Goal: Task Accomplishment & Management: Manage account settings

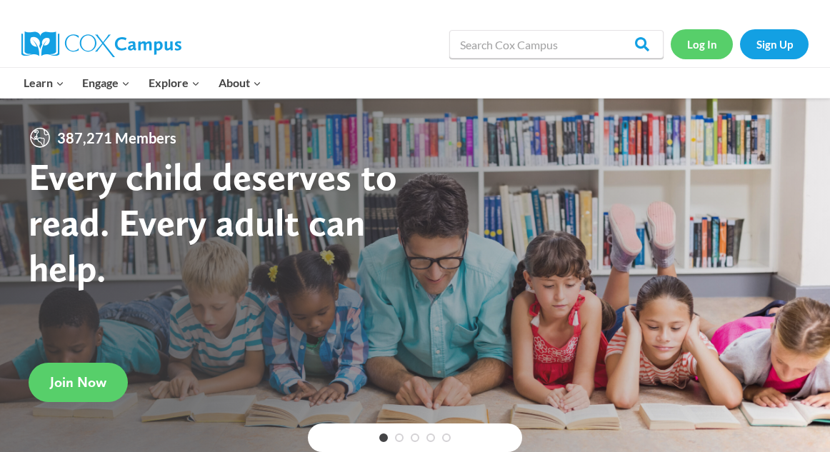
click at [708, 49] on link "Log In" at bounding box center [702, 43] width 62 height 29
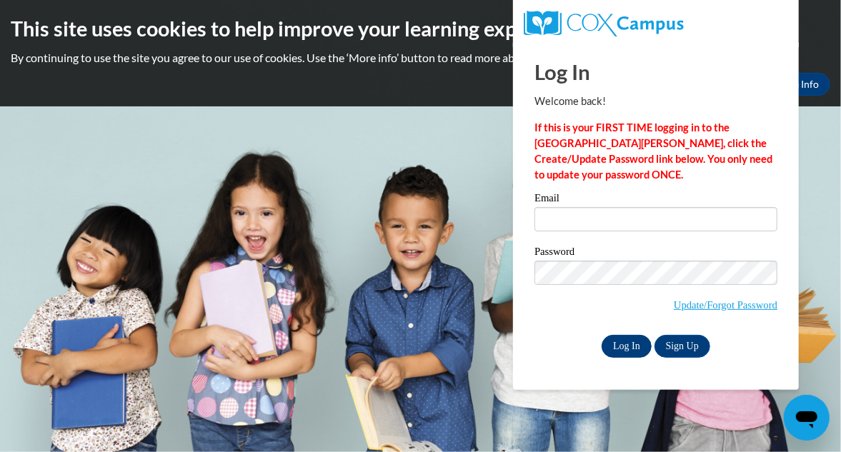
click at [639, 346] on input "Log In" at bounding box center [626, 346] width 50 height 23
type input "nanaholloway23@gmail.com"
click at [638, 344] on input "Log In" at bounding box center [626, 346] width 50 height 23
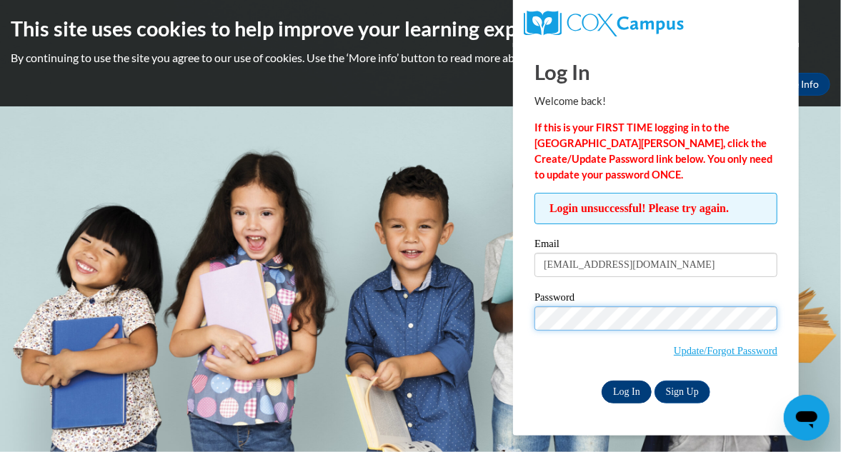
click at [633, 390] on input "Log In" at bounding box center [626, 392] width 50 height 23
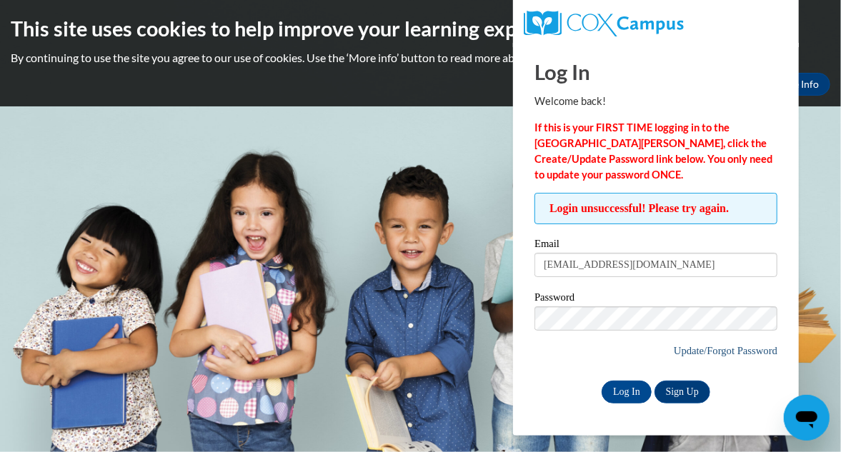
click at [691, 348] on link "Update/Forgot Password" at bounding box center [725, 350] width 104 height 11
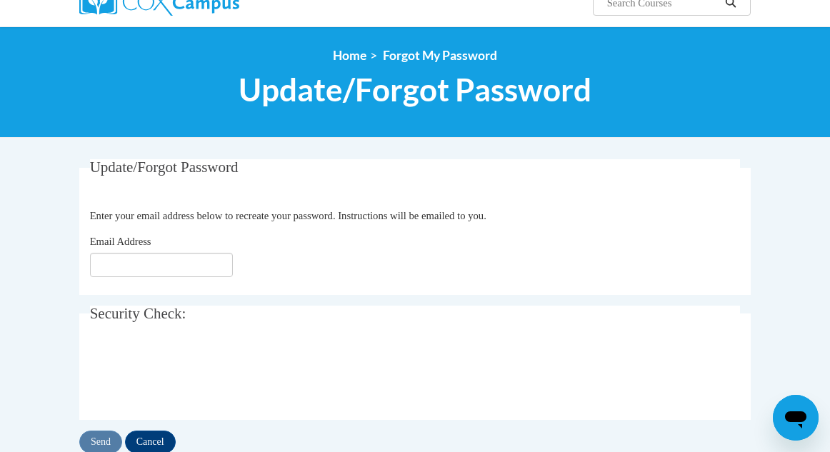
scroll to position [135, 0]
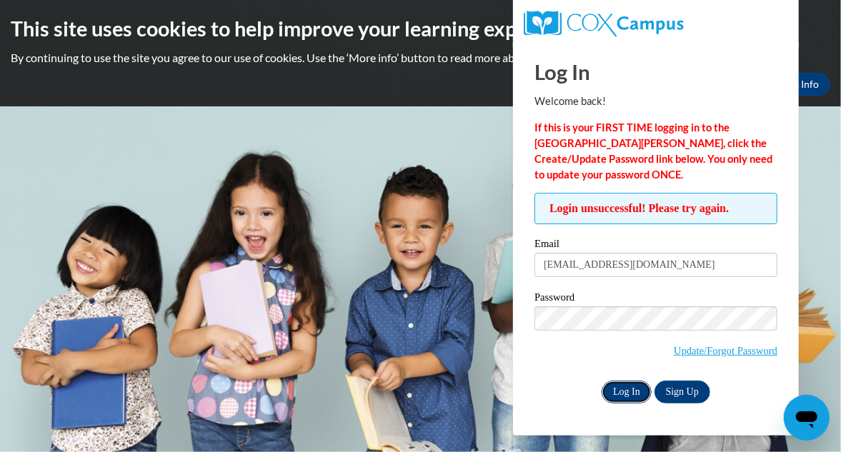
click at [622, 384] on input "Log In" at bounding box center [626, 392] width 50 height 23
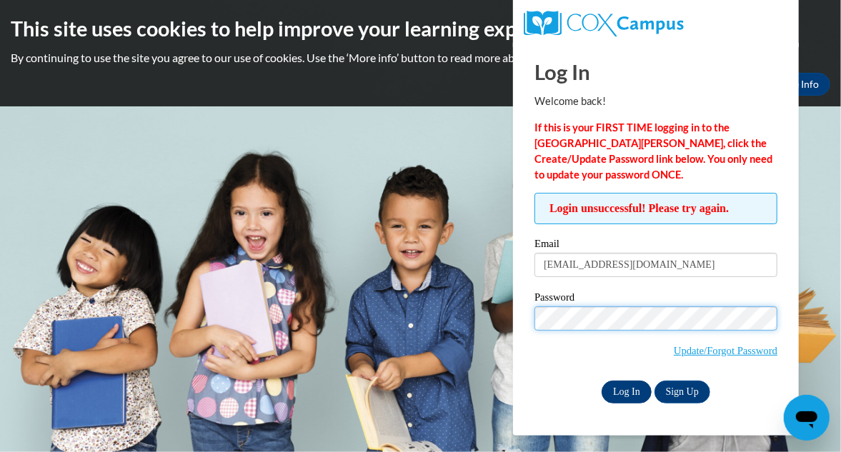
click at [641, 389] on input "Log In" at bounding box center [626, 392] width 50 height 23
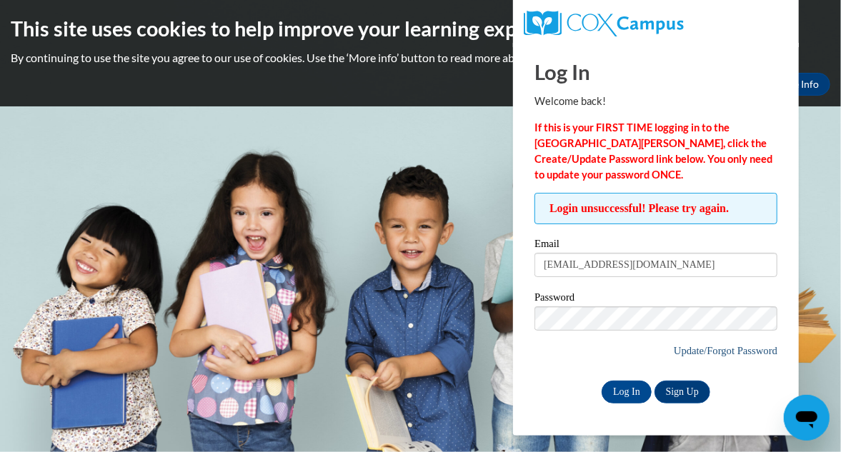
click at [736, 353] on link "Update/Forgot Password" at bounding box center [725, 350] width 104 height 11
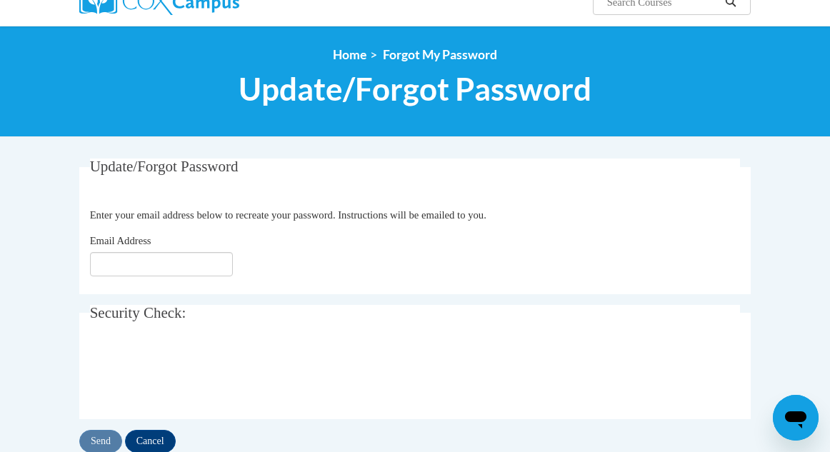
scroll to position [123, 0]
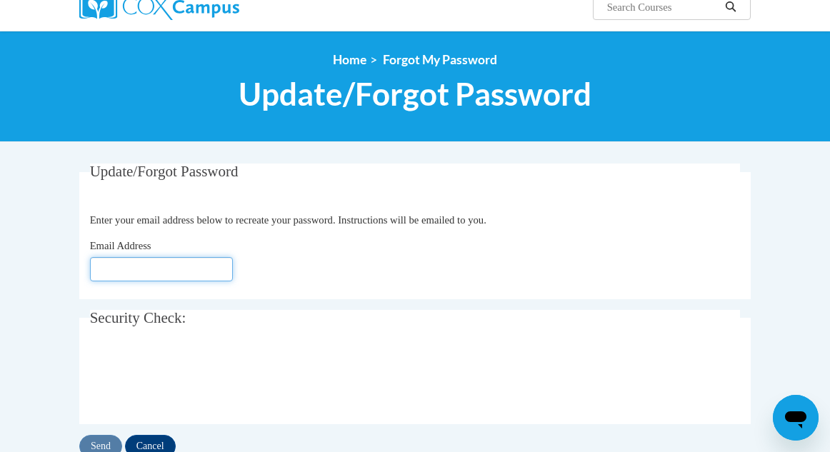
click at [211, 263] on input "Email Address" at bounding box center [161, 269] width 143 height 24
type input "[EMAIL_ADDRESS][DOMAIN_NAME]"
click at [499, 372] on div at bounding box center [415, 379] width 651 height 56
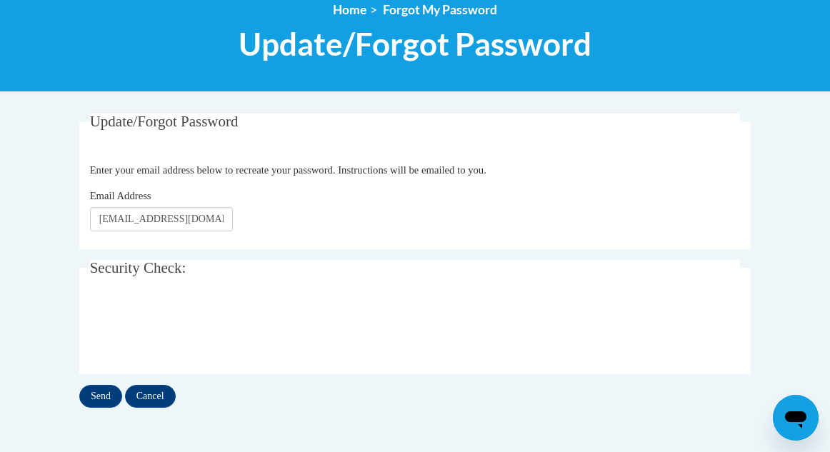
scroll to position [204, 0]
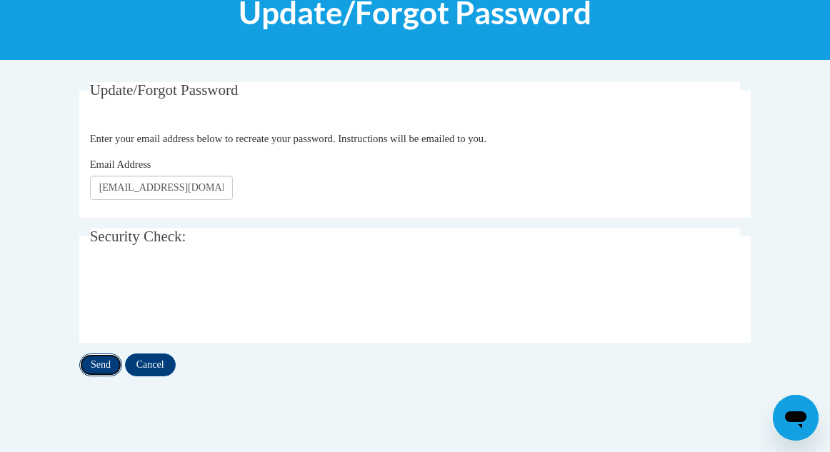
click at [108, 368] on input "Send" at bounding box center [100, 365] width 43 height 23
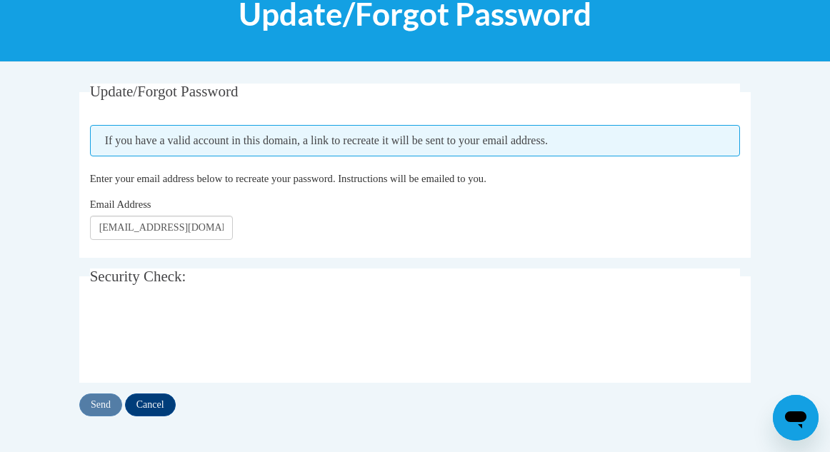
scroll to position [294, 0]
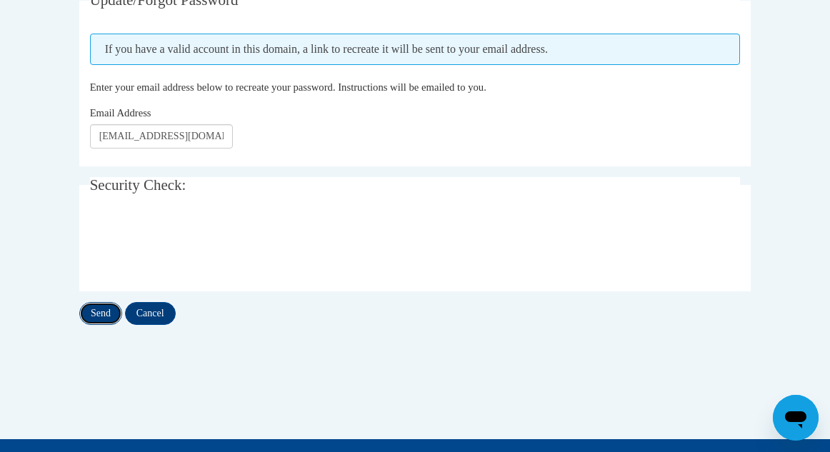
click at [111, 314] on input "Send" at bounding box center [100, 313] width 43 height 23
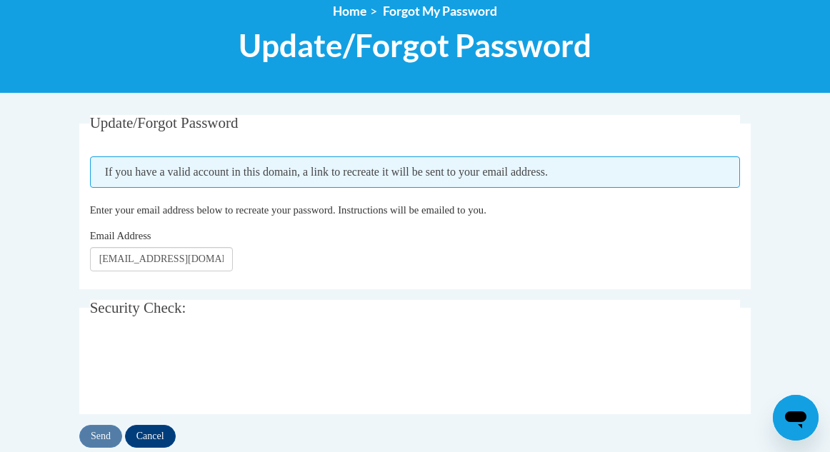
scroll to position [179, 0]
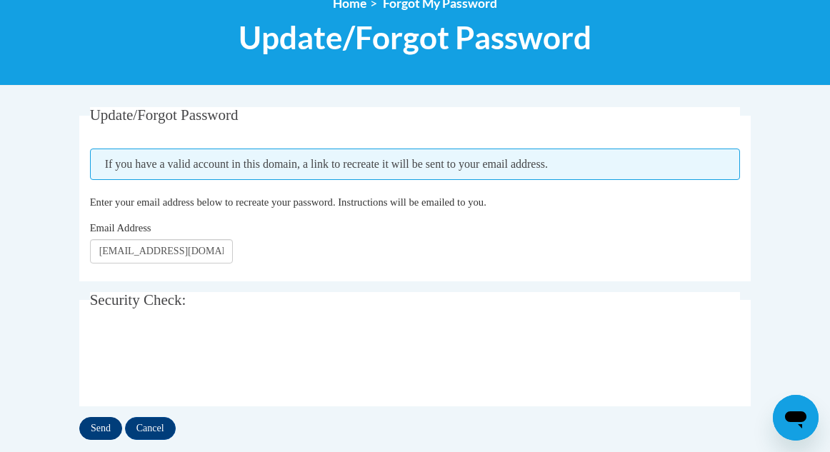
click at [110, 426] on input "Send" at bounding box center [100, 428] width 43 height 23
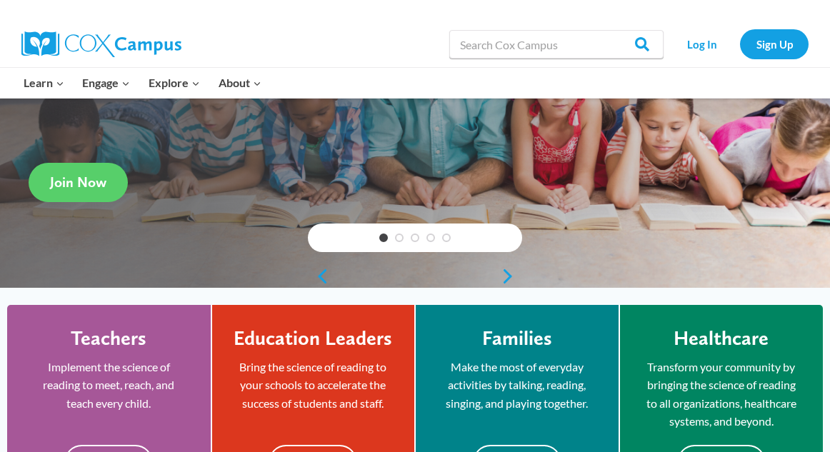
scroll to position [210, 0]
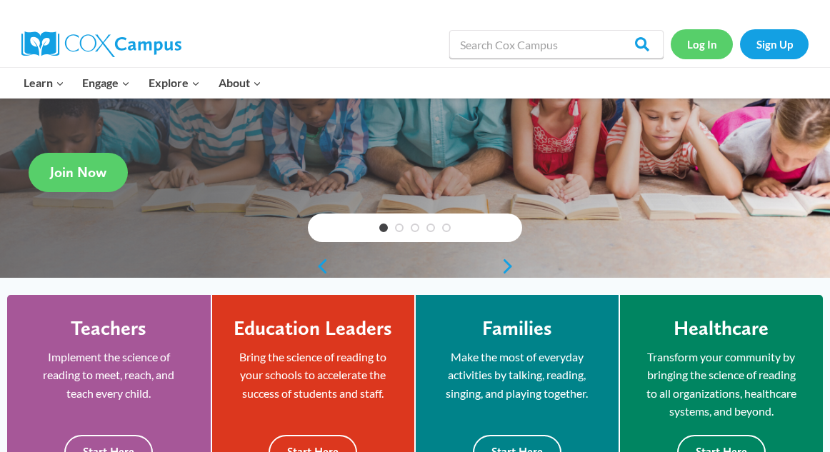
click at [703, 44] on link "Log In" at bounding box center [702, 43] width 62 height 29
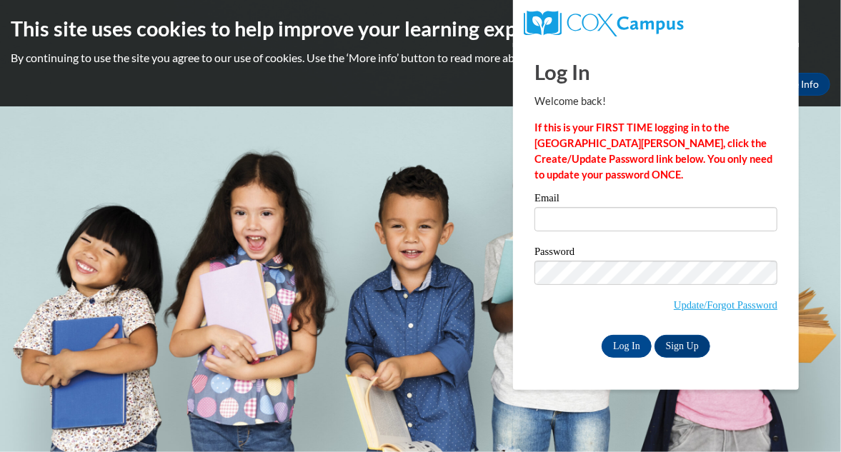
click at [684, 214] on input "Email" at bounding box center [655, 219] width 243 height 24
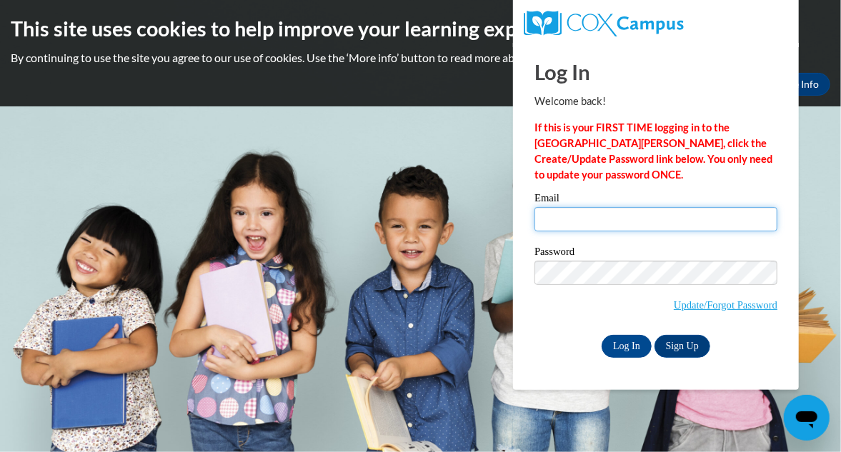
type input "[EMAIL_ADDRESS][DOMAIN_NAME]"
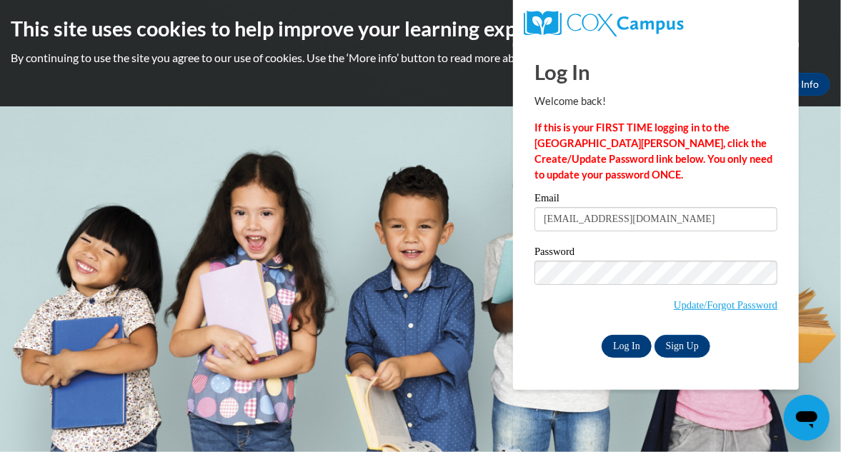
click at [632, 341] on input "Log In" at bounding box center [626, 346] width 50 height 23
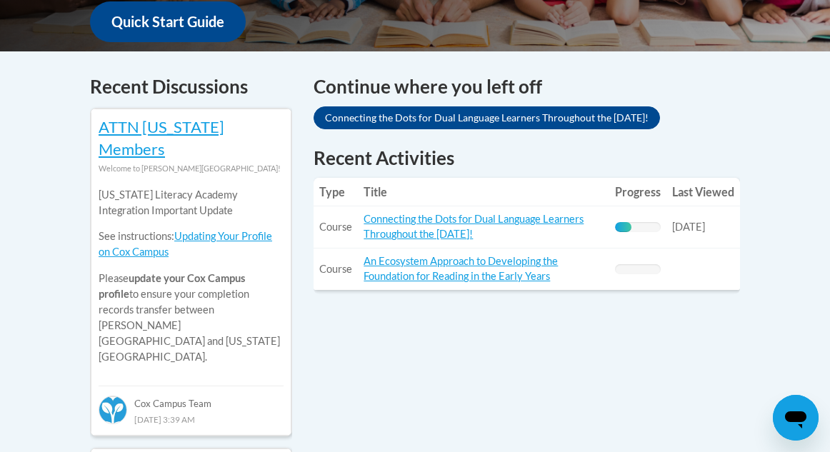
scroll to position [572, 0]
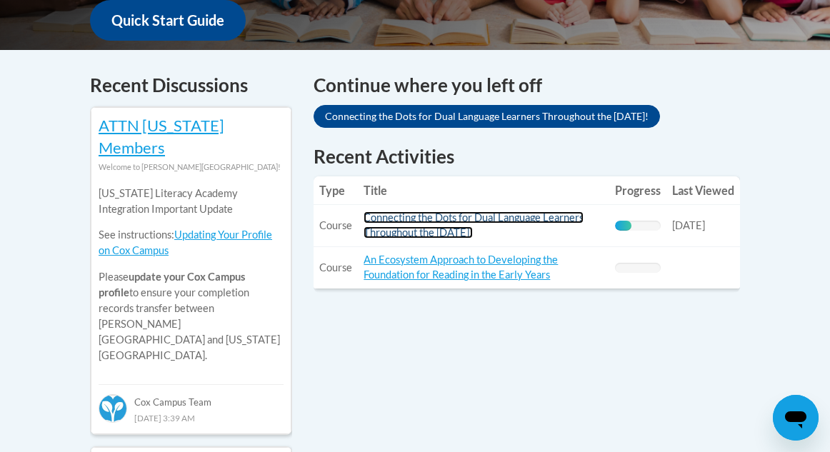
click at [516, 223] on link "Connecting the Dots for Dual Language Learners Throughout the [DATE]!" at bounding box center [474, 224] width 220 height 27
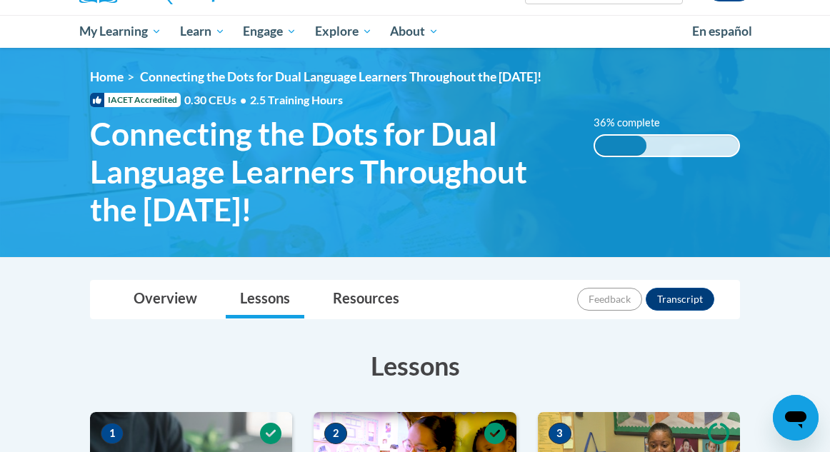
scroll to position [209, 0]
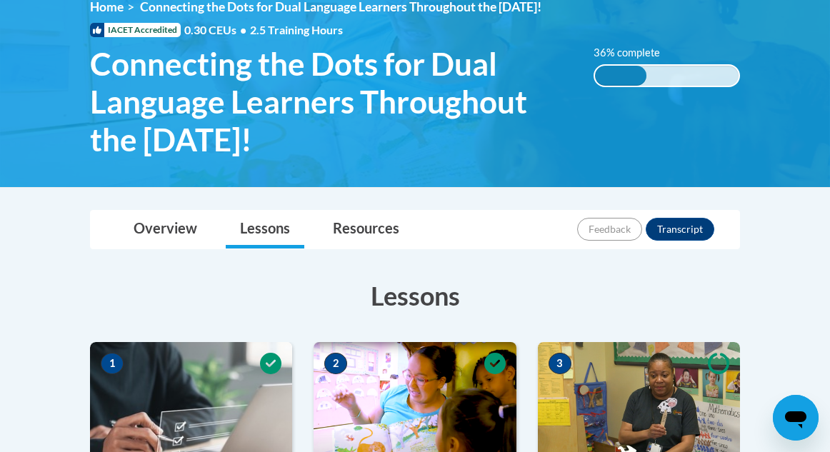
click at [638, 70] on div "36% complete" at bounding box center [620, 76] width 51 height 20
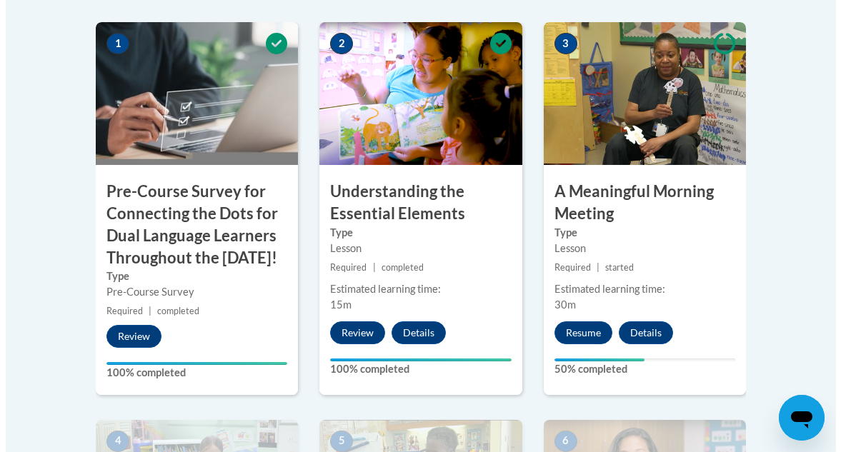
scroll to position [530, 0]
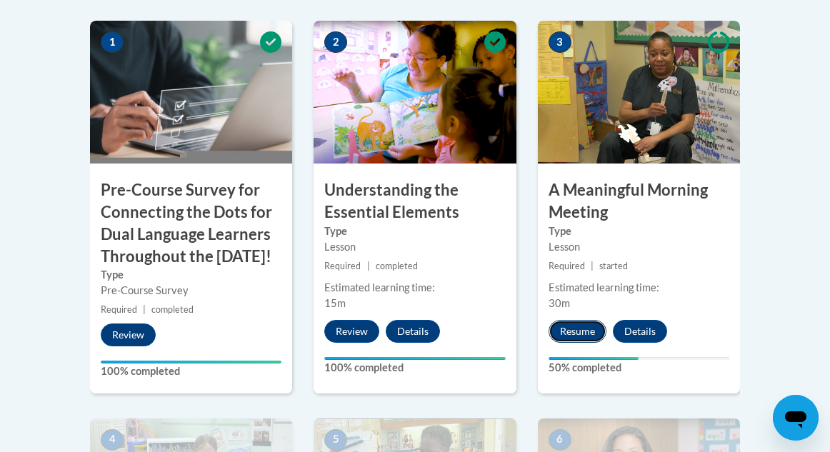
click at [576, 331] on button "Resume" at bounding box center [577, 331] width 58 height 23
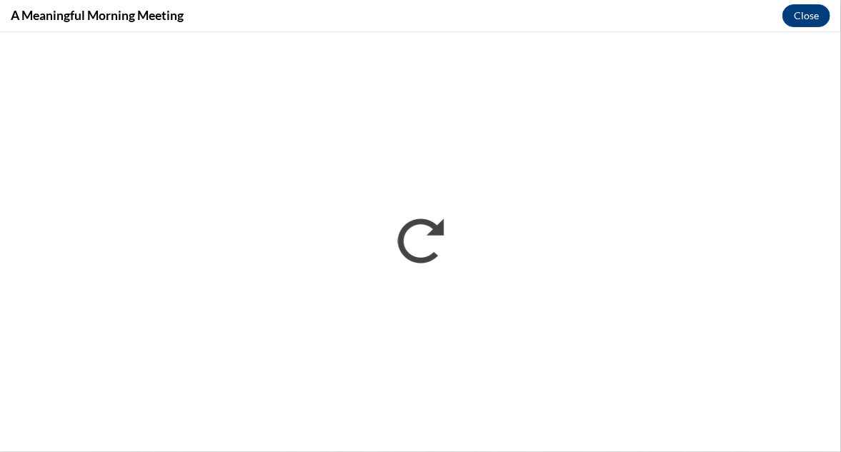
scroll to position [0, 0]
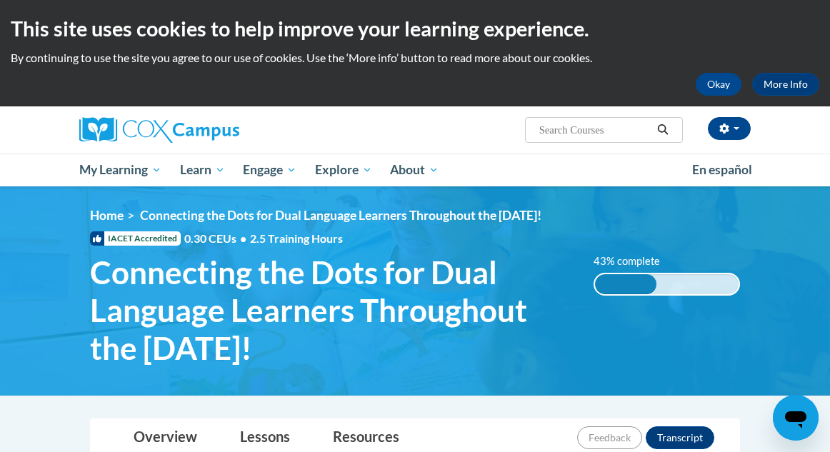
click at [698, 284] on div "43% complete 0.001%" at bounding box center [666, 284] width 146 height 23
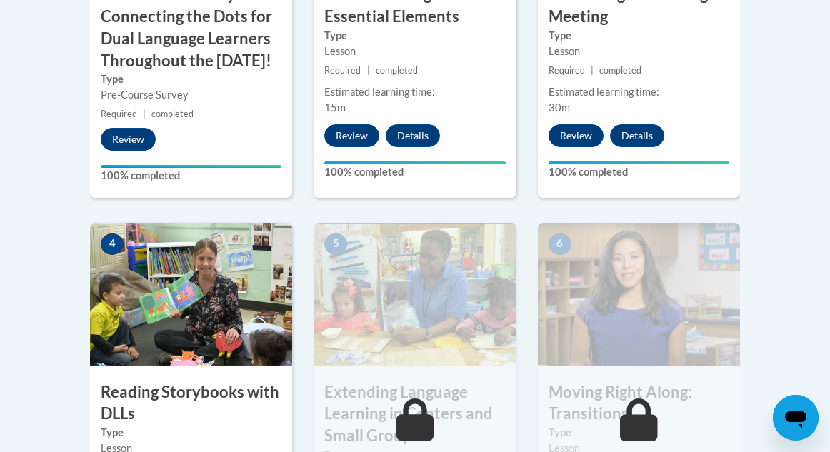
scroll to position [837, 0]
